Goal: Transaction & Acquisition: Obtain resource

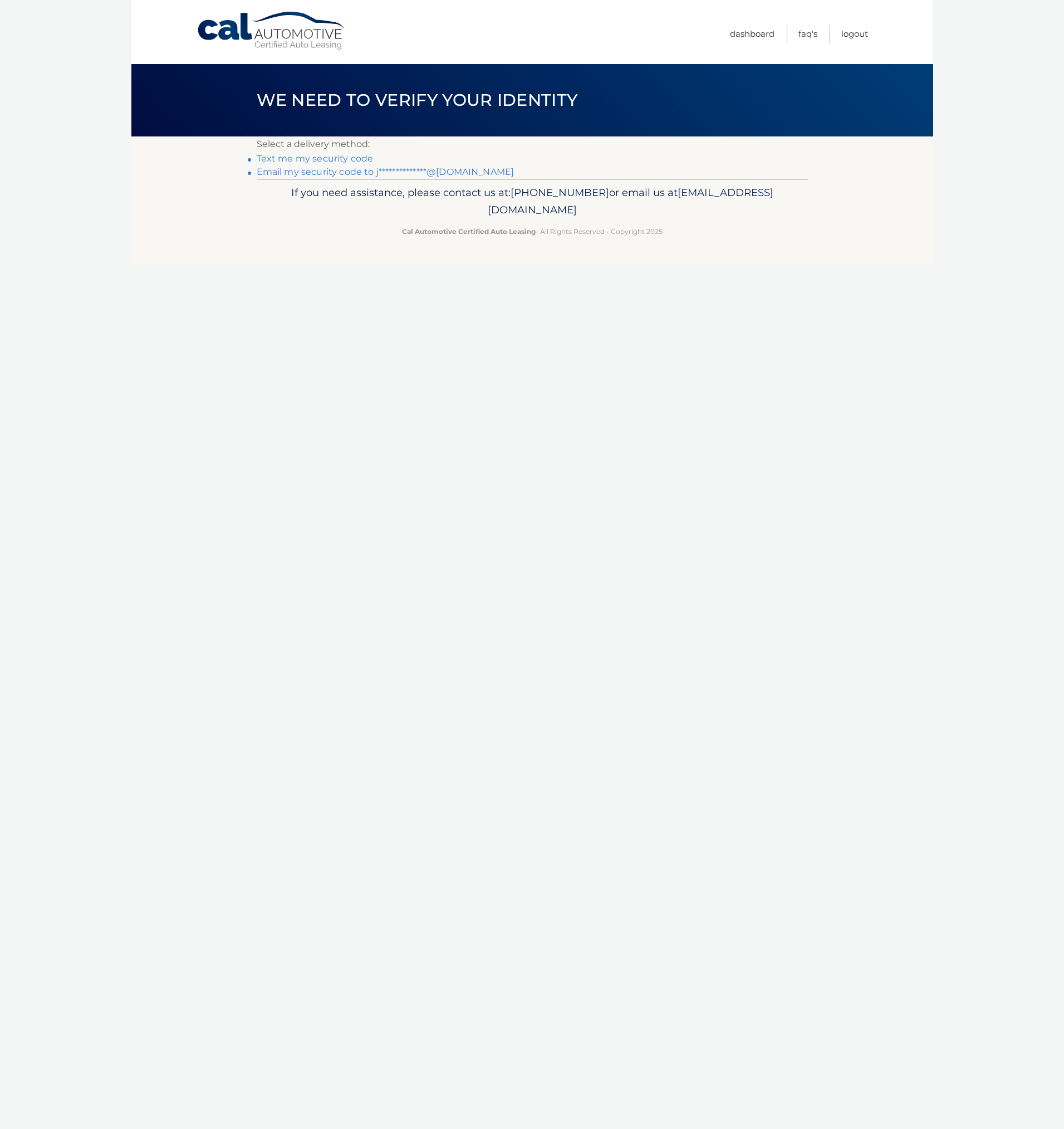
click at [320, 156] on link "Text me my security code" at bounding box center [315, 158] width 117 height 11
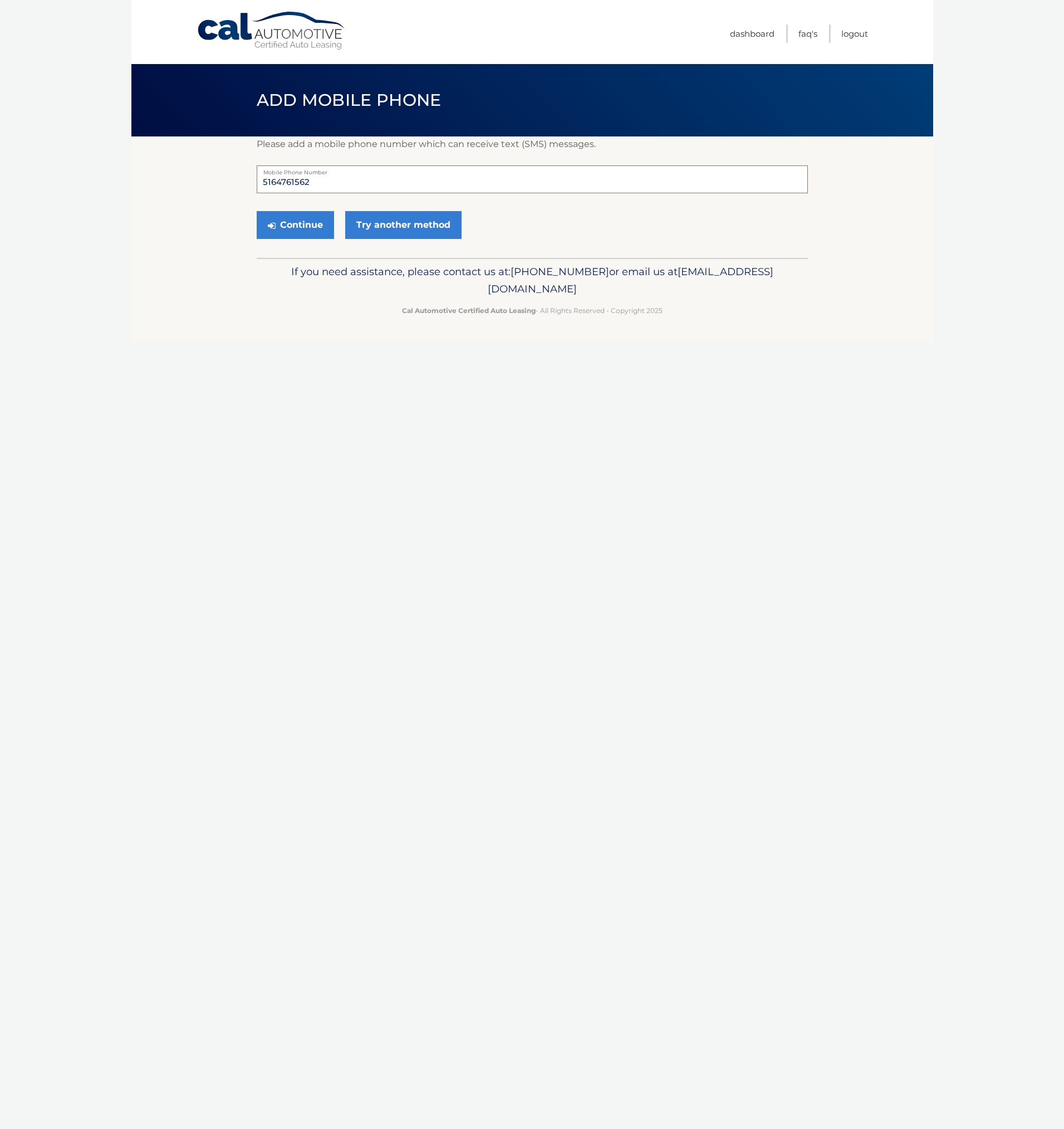
click at [341, 185] on input "5164761562" at bounding box center [532, 179] width 551 height 28
type input "5166030000"
click at [316, 218] on button "Continue" at bounding box center [295, 225] width 77 height 28
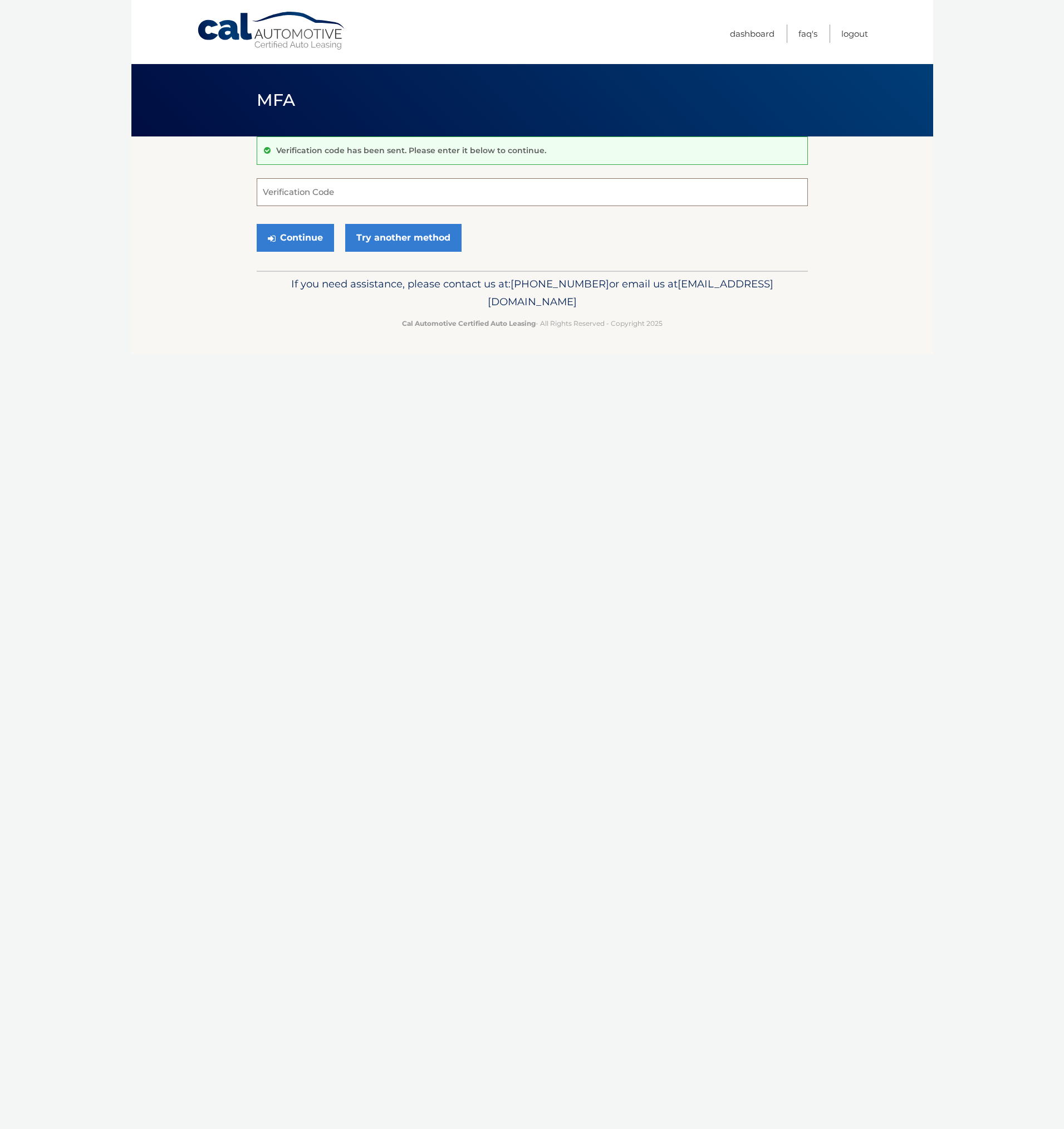
drag, startPoint x: 416, startPoint y: 181, endPoint x: 428, endPoint y: 192, distance: 16.3
click at [416, 182] on input "Verification Code" at bounding box center [532, 192] width 551 height 28
type input "717211"
click at [310, 241] on button "Continue" at bounding box center [295, 238] width 77 height 28
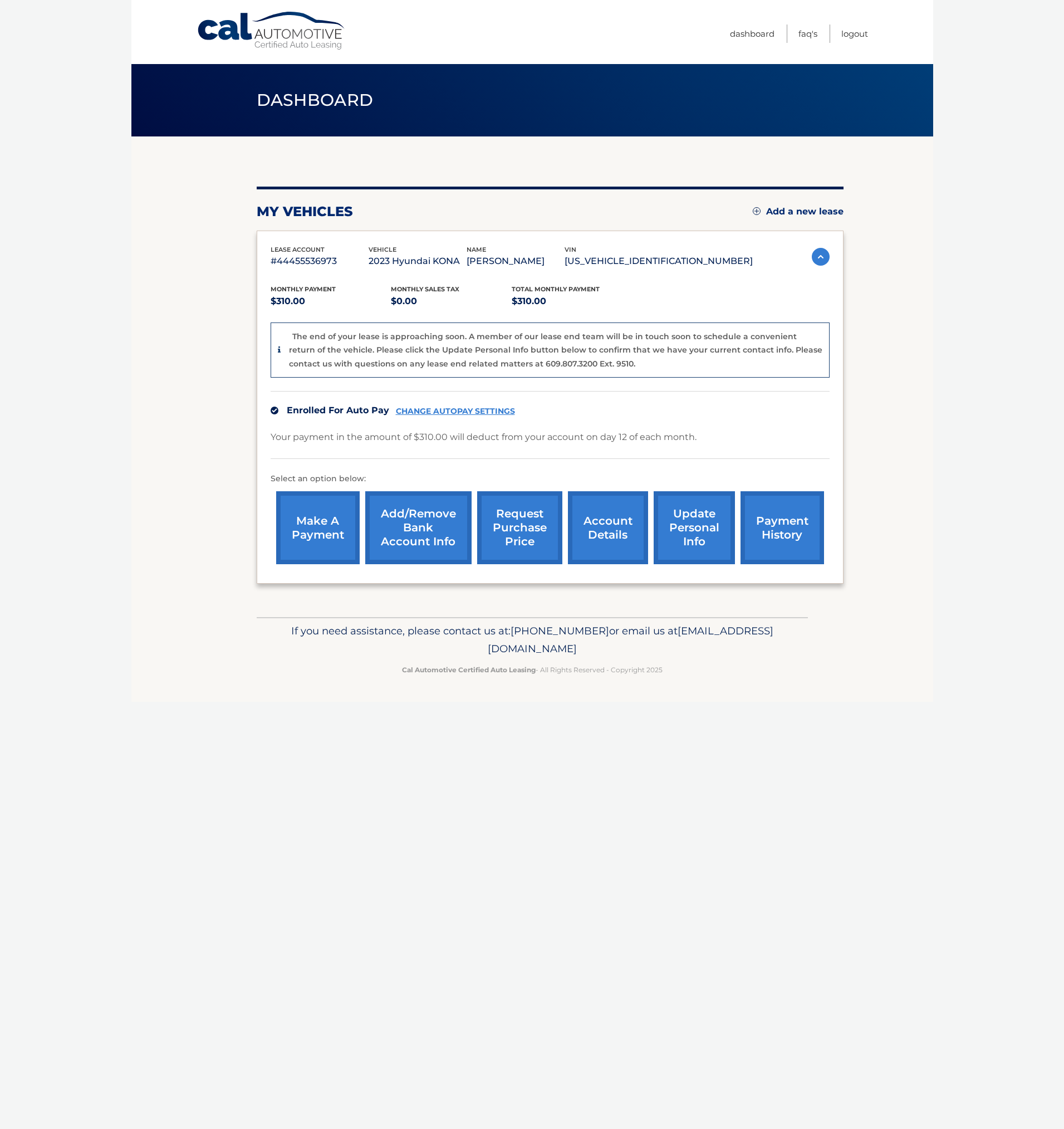
click at [542, 200] on div "my vehicles Add a new lease lease account #44455536973 vehicle 2023 Hyundai KON…" at bounding box center [550, 385] width 587 height 397
click at [408, 215] on div "my vehicles Add a new lease" at bounding box center [550, 211] width 587 height 17
click at [642, 458] on div "Your payment in the amount of $310.00 will deduct from your account on day 12 o…" at bounding box center [550, 444] width 559 height 29
click at [517, 549] on link "request purchase price" at bounding box center [520, 528] width 85 height 73
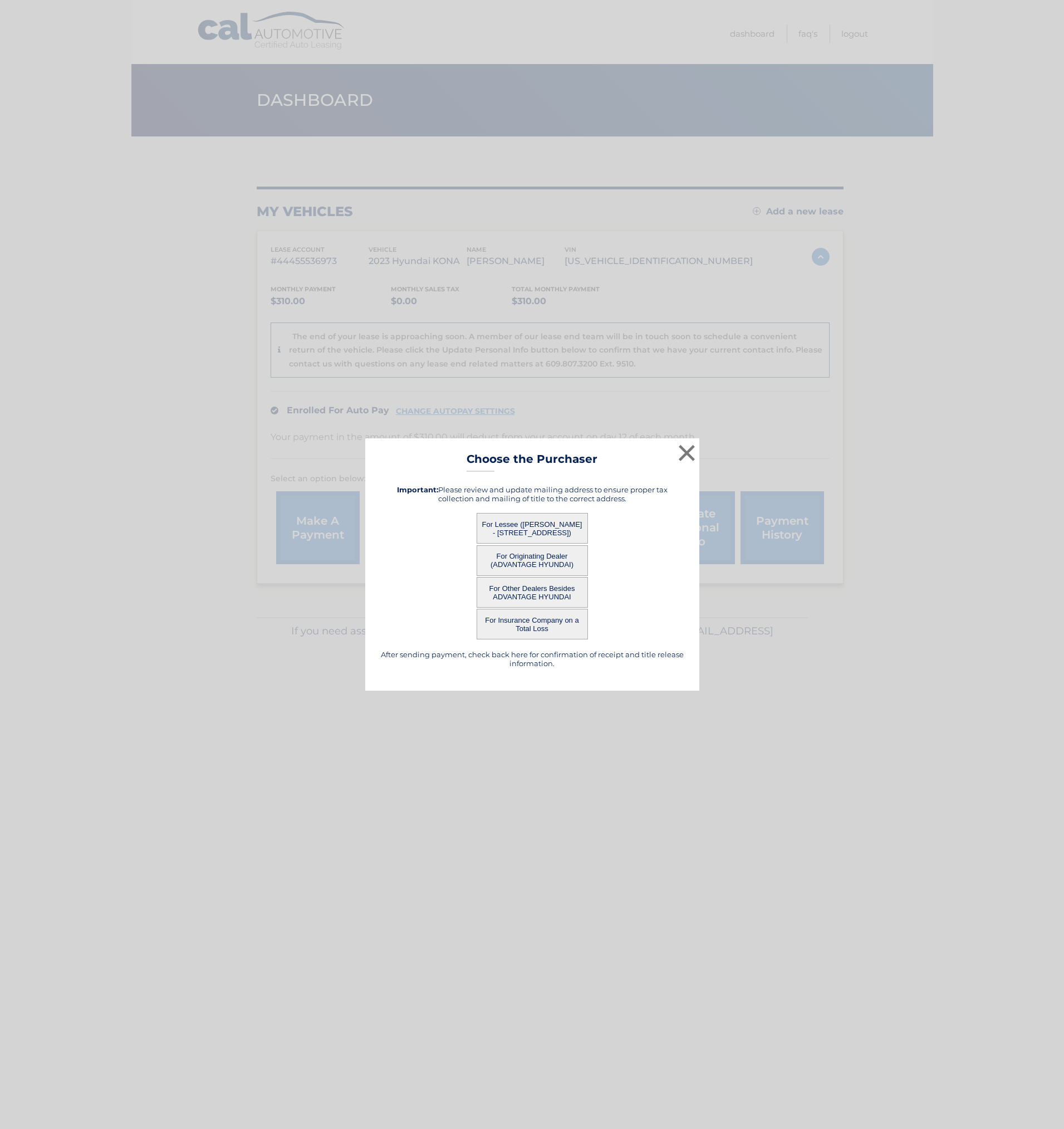
click at [632, 516] on div "For Lessee ([PERSON_NAME] - [STREET_ADDRESS])" at bounding box center [532, 528] width 306 height 30
click at [549, 526] on button "For Lessee ([PERSON_NAME] - [STREET_ADDRESS])" at bounding box center [532, 528] width 111 height 30
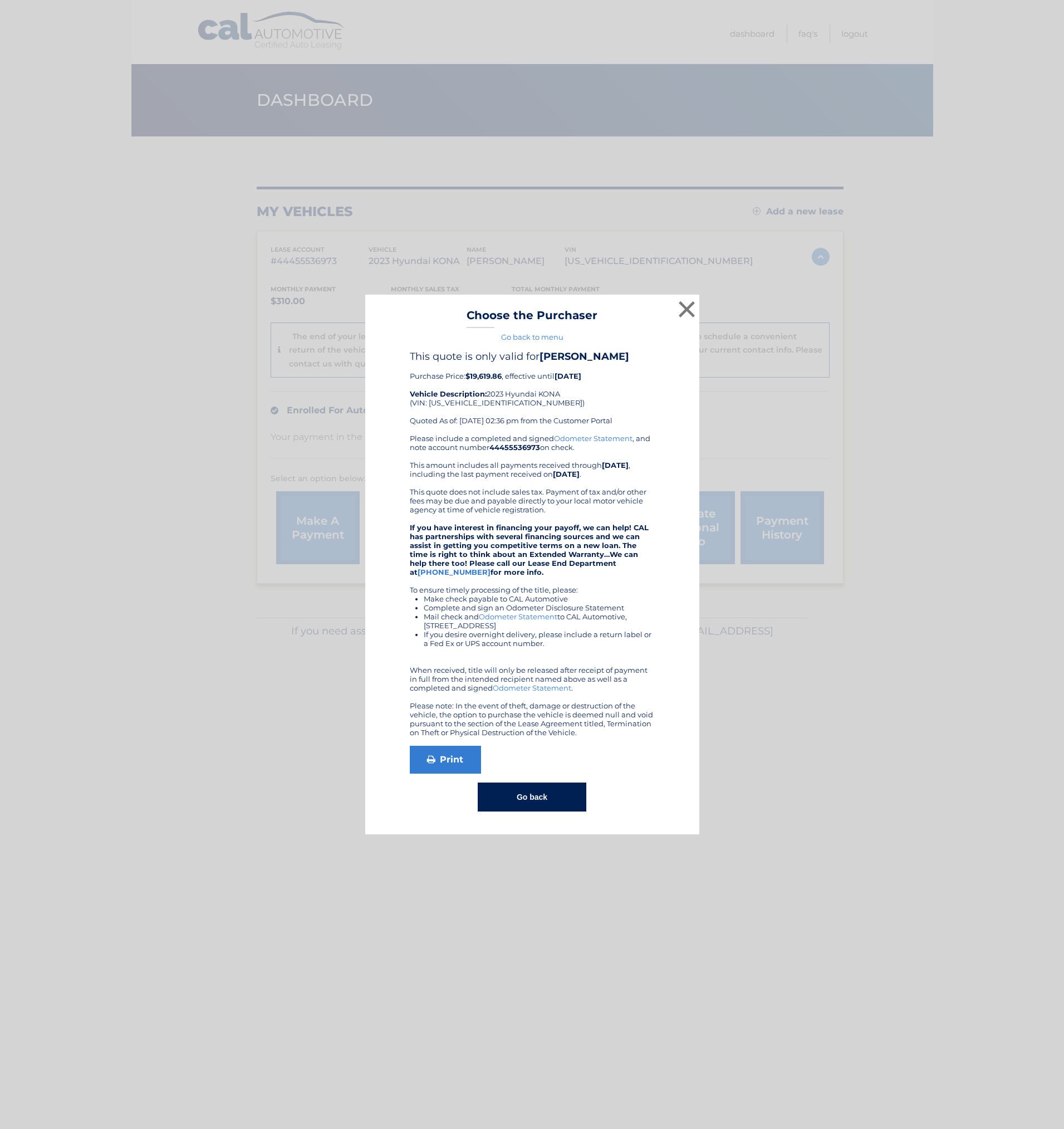
click at [679, 524] on div "This quote is only valid for [PERSON_NAME] Price: $19,619.86 , effective until …" at bounding box center [532, 581] width 306 height 461
click at [464, 415] on div "This quote is only valid for [PERSON_NAME] Price: $19,619.86 , effective until …" at bounding box center [533, 392] width 245 height 84
click at [462, 441] on div "Please include a completed and signed Odometer Statement , and note account num…" at bounding box center [533, 585] width 245 height 303
click at [451, 480] on div "Please include a completed and signed Odometer Statement , and note account num…" at bounding box center [533, 585] width 245 height 303
click at [593, 496] on div "Please include a completed and signed Odometer Statement , and note account num…" at bounding box center [533, 585] width 245 height 303
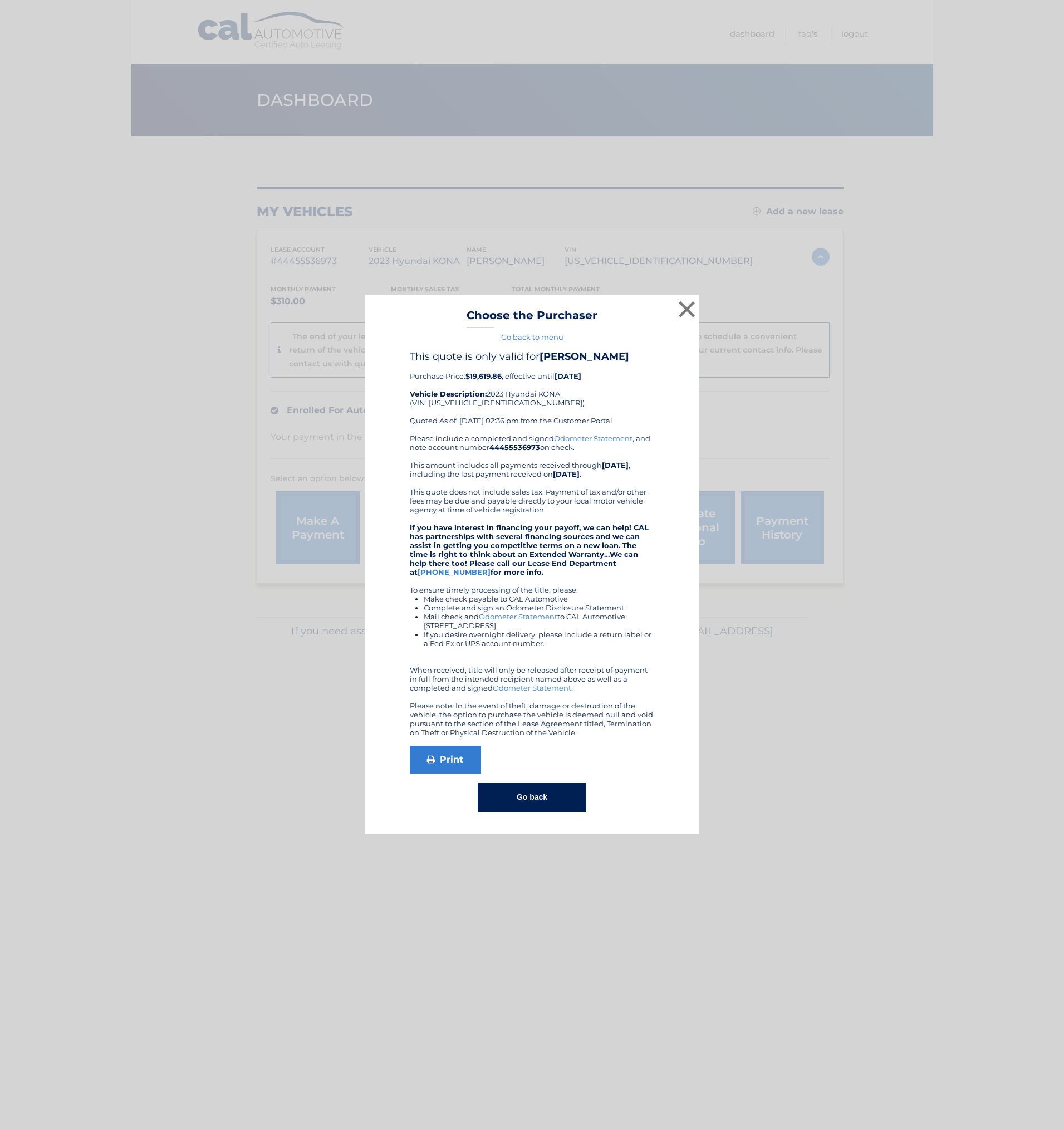
click at [470, 519] on div "Please include a completed and signed Odometer Statement , and note account num…" at bounding box center [533, 585] width 245 height 303
drag, startPoint x: 540, startPoint y: 352, endPoint x: 622, endPoint y: 352, distance: 82.0
click at [622, 352] on h4 "This quote is only valid for AMY HERMAN" at bounding box center [533, 356] width 245 height 12
click at [633, 358] on h4 "This quote is only valid for AMY HERMAN" at bounding box center [533, 356] width 245 height 12
click at [689, 305] on button "×" at bounding box center [687, 309] width 22 height 22
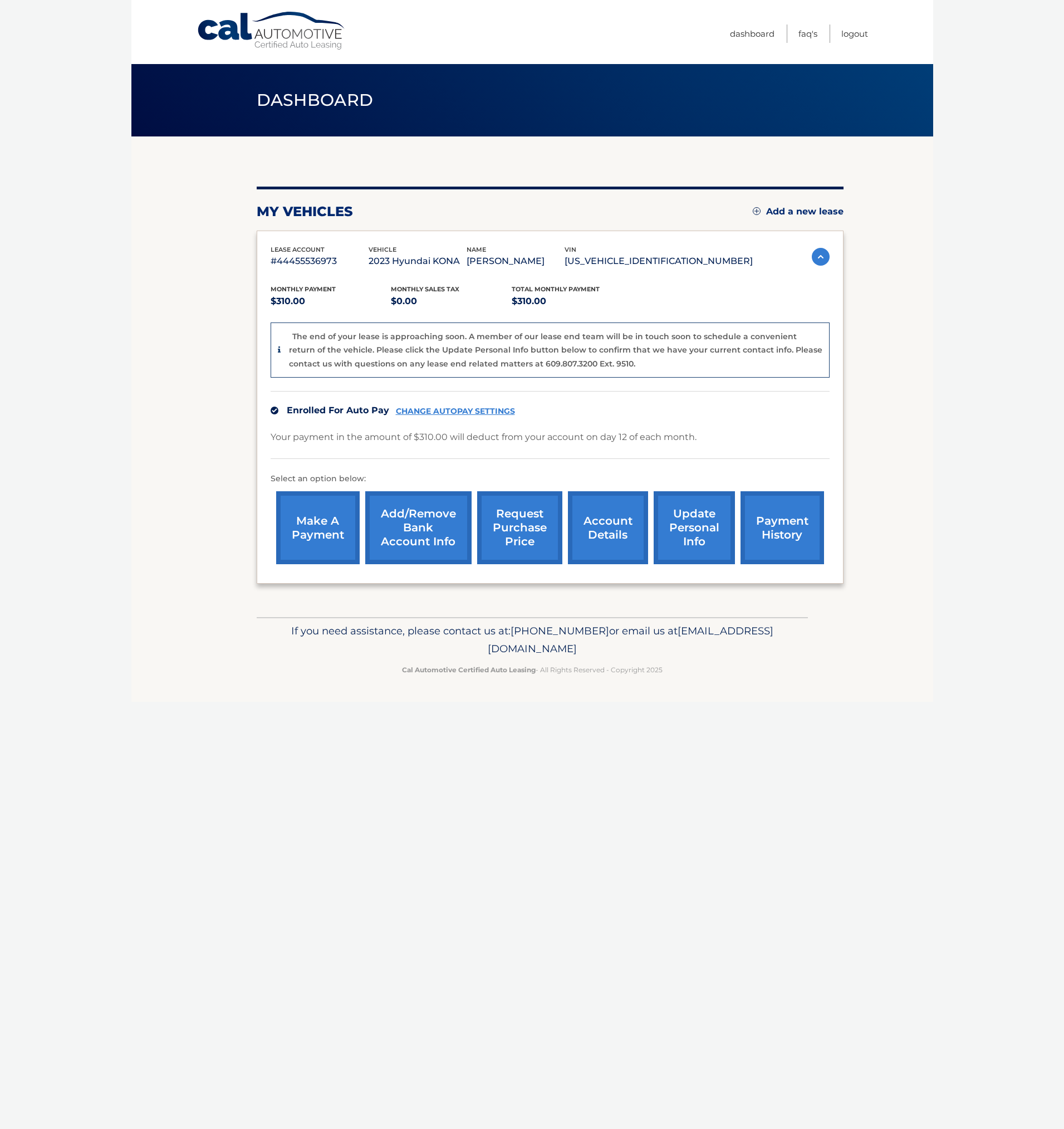
click at [647, 386] on div "Monthly Payment $310.00 Monthly sales Tax $0.00 Total Monthly Payment $310.00 T…" at bounding box center [550, 420] width 559 height 301
click at [651, 401] on div "Enrolled For Auto Pay CHANGE AUTOPAY SETTINGS" at bounding box center [550, 410] width 559 height 39
click at [648, 383] on div "Monthly Payment $310.00 Monthly sales Tax $0.00 Total Monthly Payment $310.00 T…" at bounding box center [550, 420] width 559 height 301
click at [674, 179] on div "my vehicles Add a new lease lease account #44455536973 vehicle 2023 Hyundai KON…" at bounding box center [550, 377] width 587 height 481
click at [645, 175] on div "my vehicles Add a new lease lease account #44455536973 vehicle 2023 Hyundai KON…" at bounding box center [550, 377] width 587 height 481
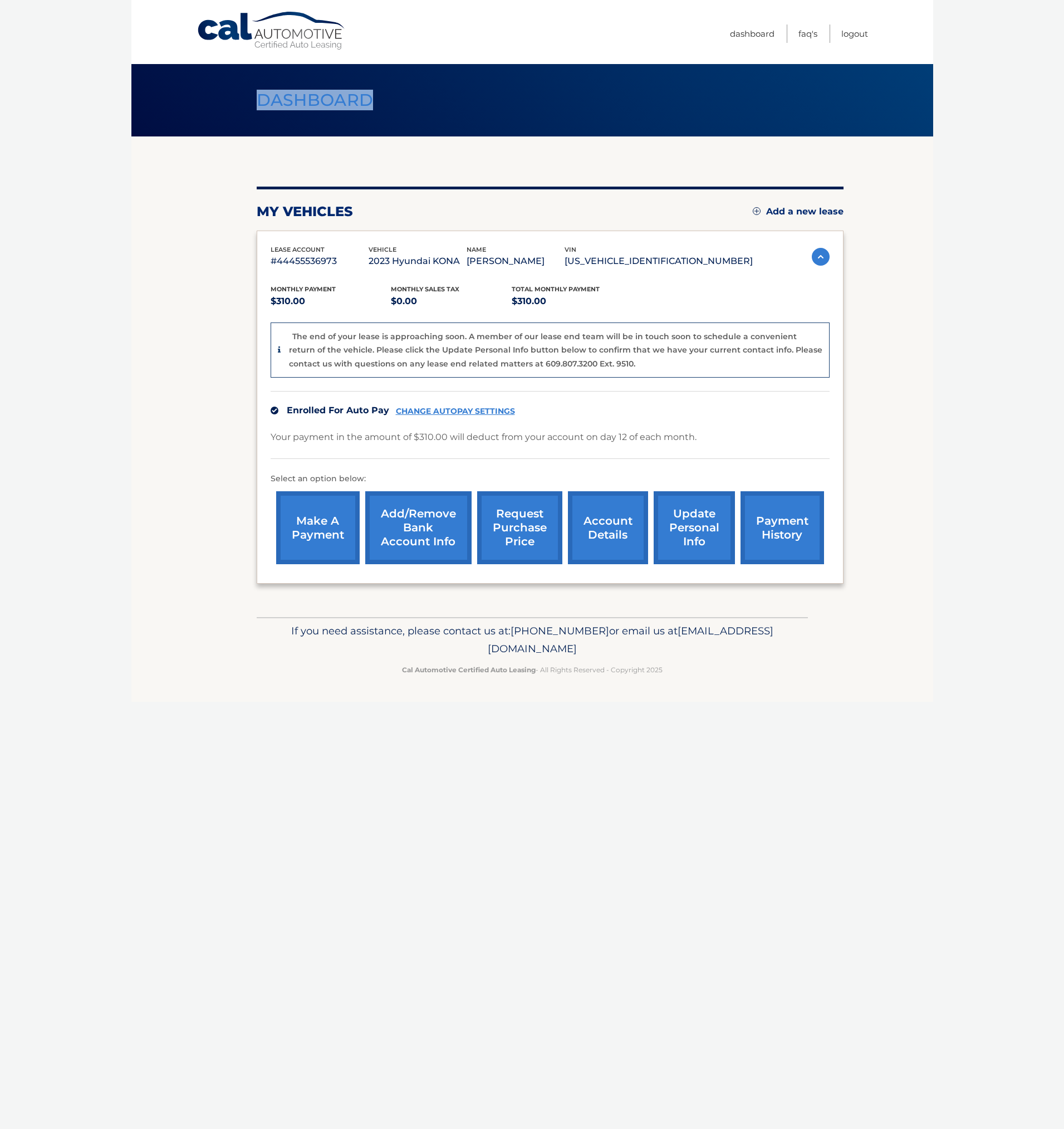
drag, startPoint x: 368, startPoint y: 101, endPoint x: 260, endPoint y: 98, distance: 108.0
click at [260, 98] on span "Dashboard" at bounding box center [315, 100] width 117 height 20
click at [293, 140] on div "my vehicles Add a new lease lease account #44455536973 vehicle 2023 Hyundai KON…" at bounding box center [550, 377] width 587 height 481
drag, startPoint x: 259, startPoint y: 105, endPoint x: 366, endPoint y: 107, distance: 107.0
click at [366, 107] on span "Dashboard" at bounding box center [315, 100] width 117 height 20
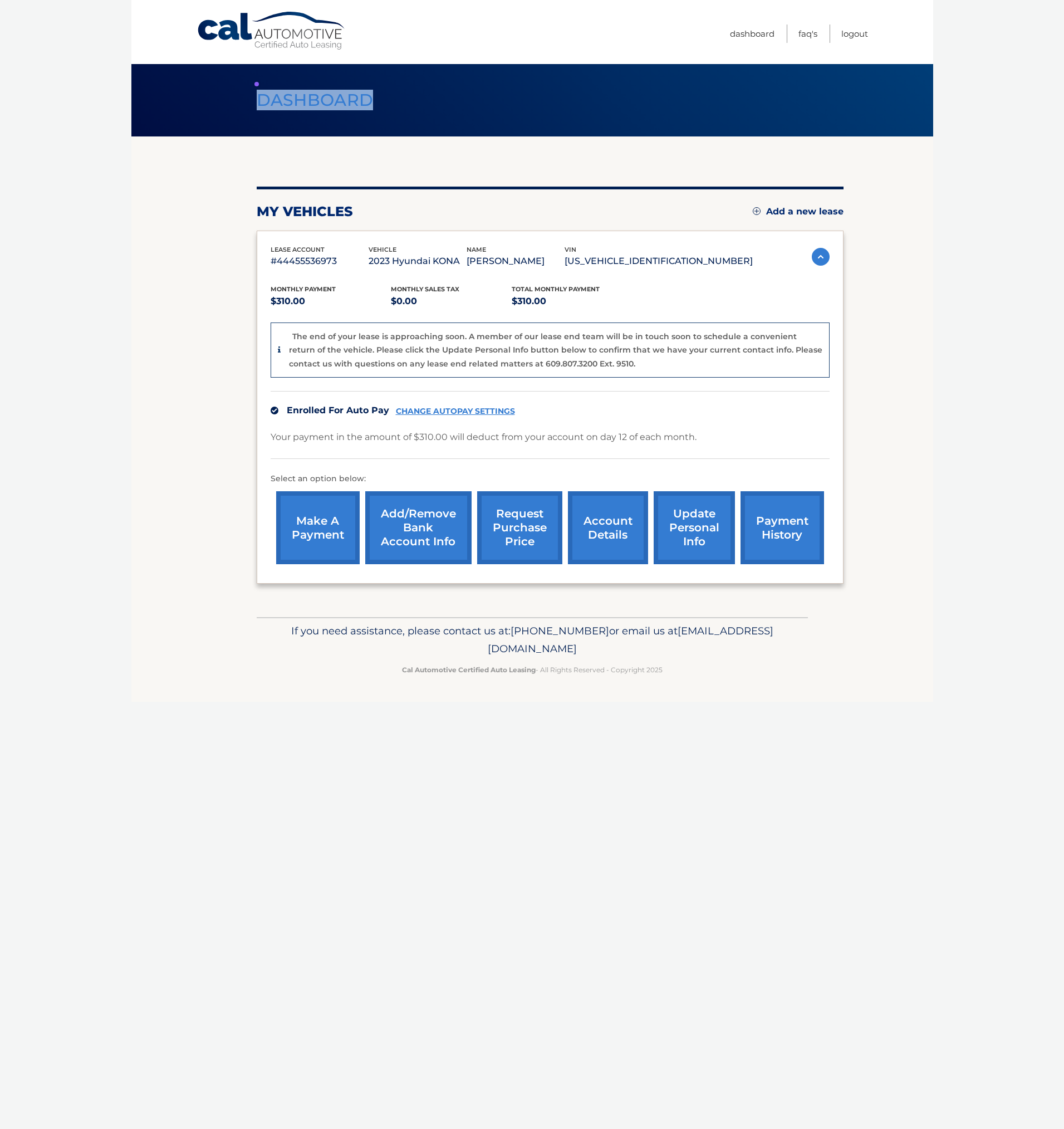
click at [382, 133] on header "Dashboard" at bounding box center [532, 100] width 551 height 72
drag, startPoint x: 373, startPoint y: 102, endPoint x: 259, endPoint y: 97, distance: 114.1
click at [259, 97] on h1 "Dashboard" at bounding box center [315, 100] width 142 height 29
click at [369, 145] on div "my vehicles Add a new lease lease account #44455536973 vehicle 2023 Hyundai KON…" at bounding box center [550, 377] width 587 height 481
